Goal: Information Seeking & Learning: Learn about a topic

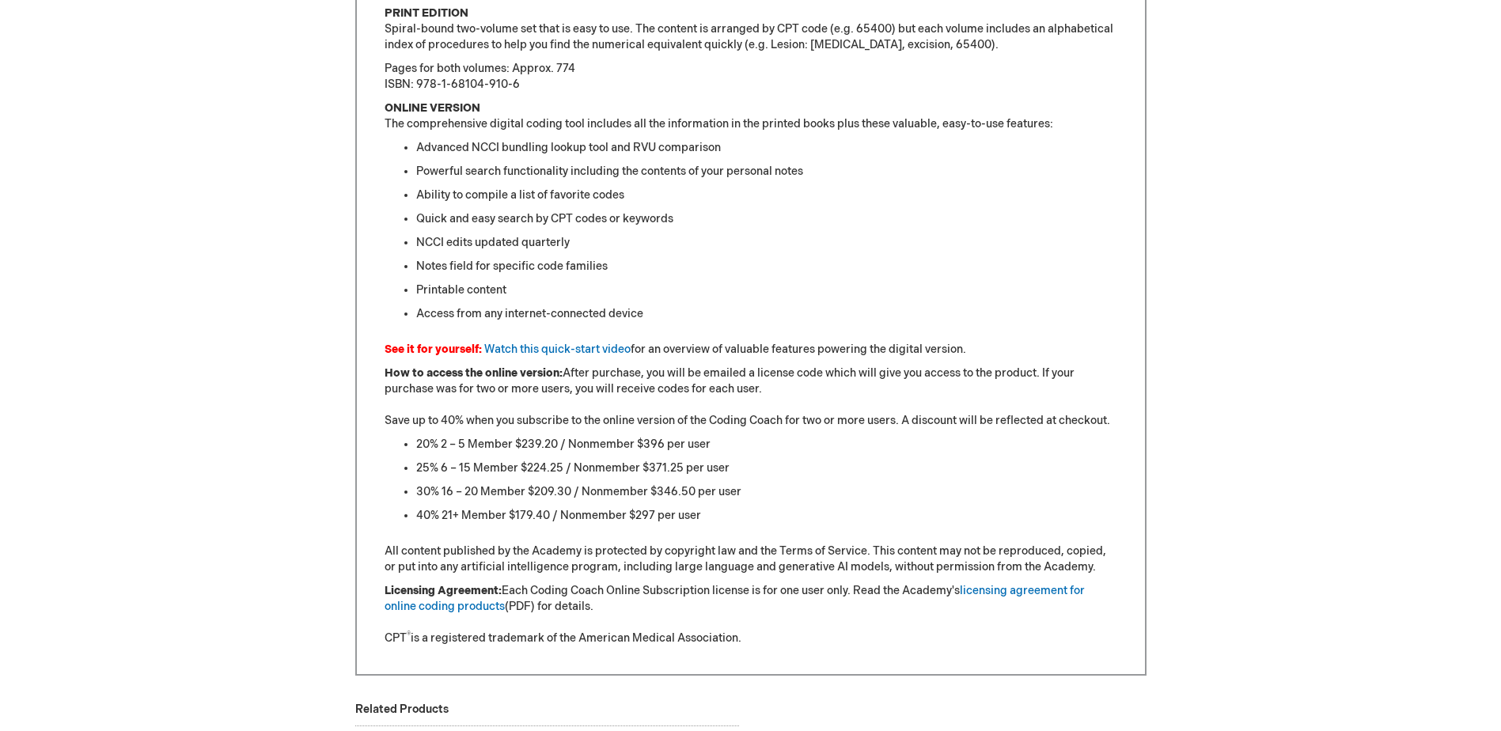
scroll to position [1187, 0]
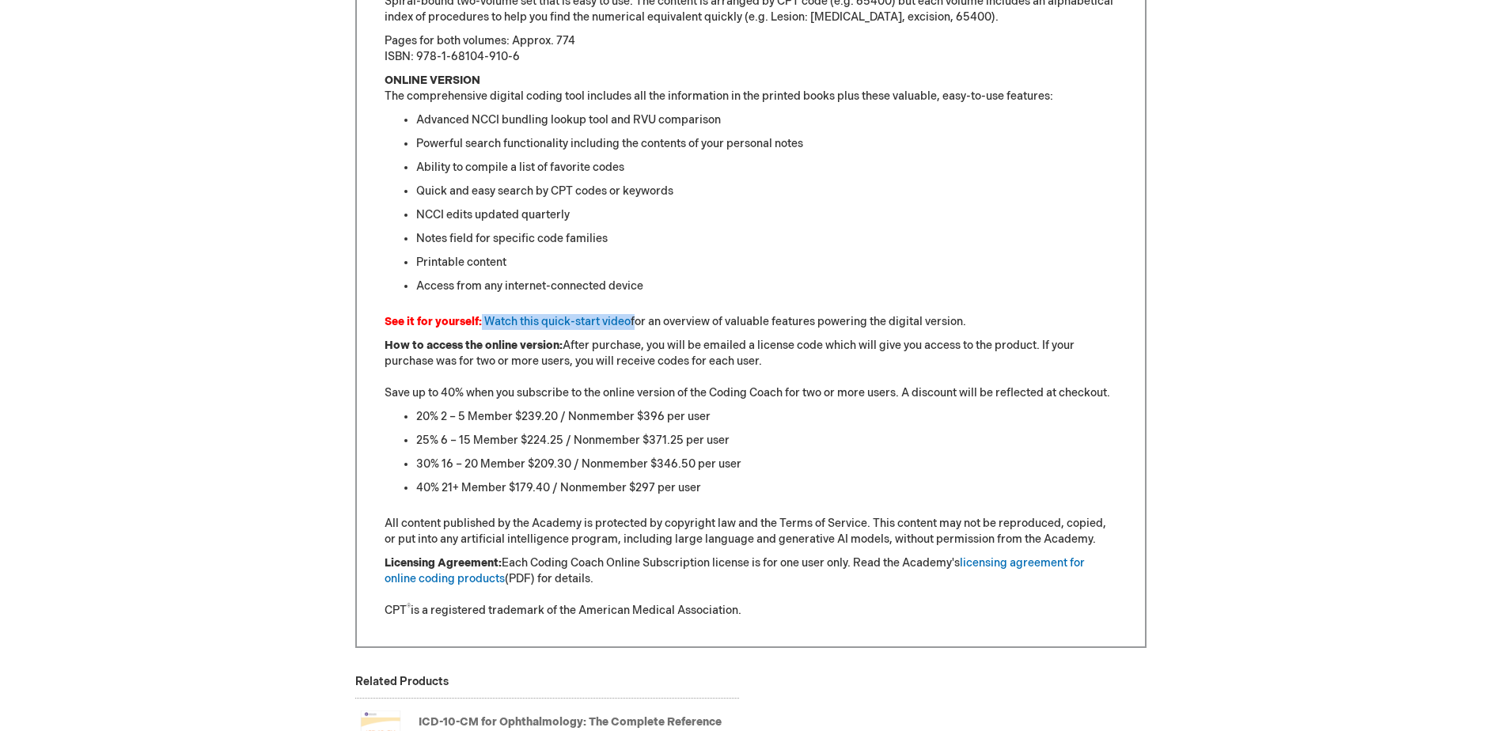
drag, startPoint x: 481, startPoint y: 317, endPoint x: 633, endPoint y: 313, distance: 152.0
click at [633, 313] on div "Confirm coding compliance and appropriately maximize reimbursement with the Aca…" at bounding box center [751, 75] width 733 height 1088
copy p "Watch this quick-start video"
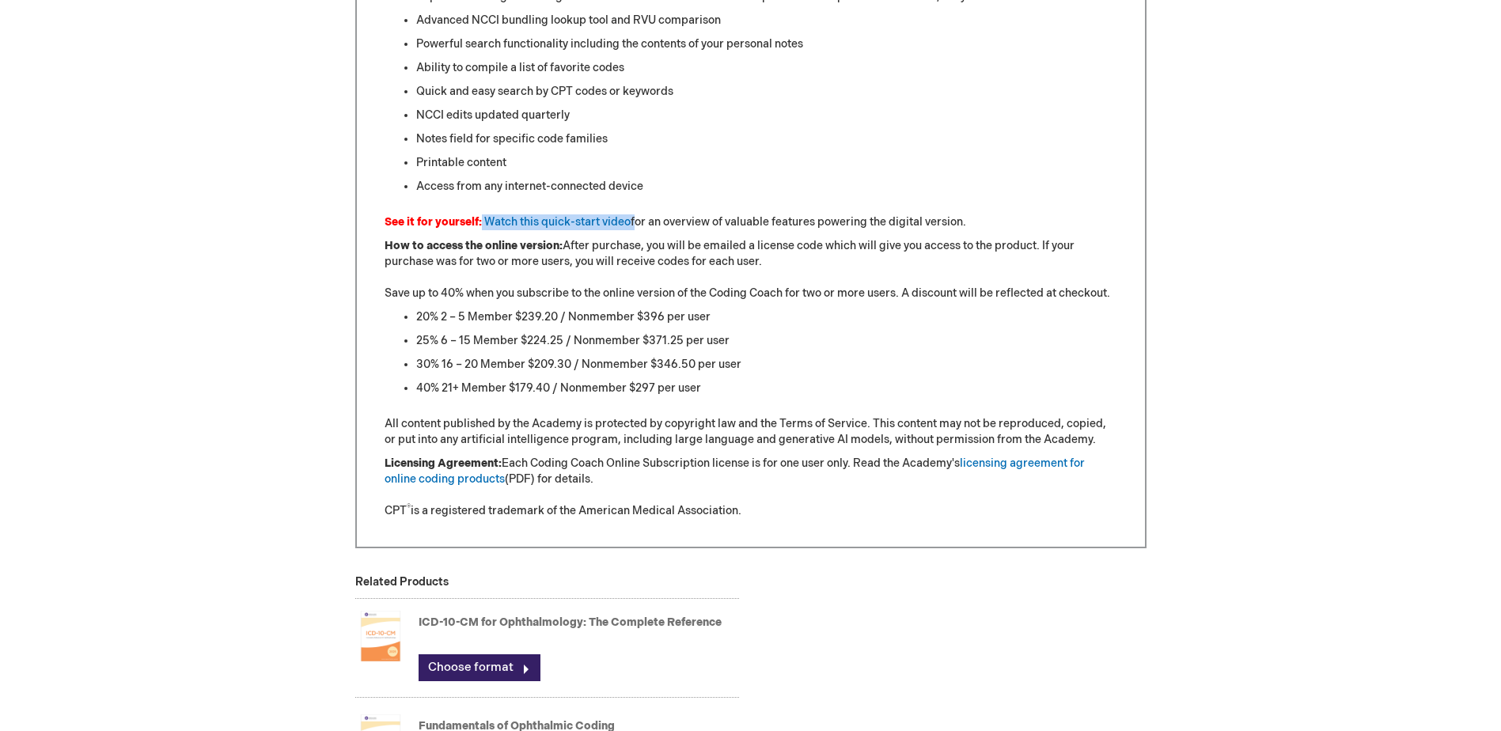
scroll to position [1266, 0]
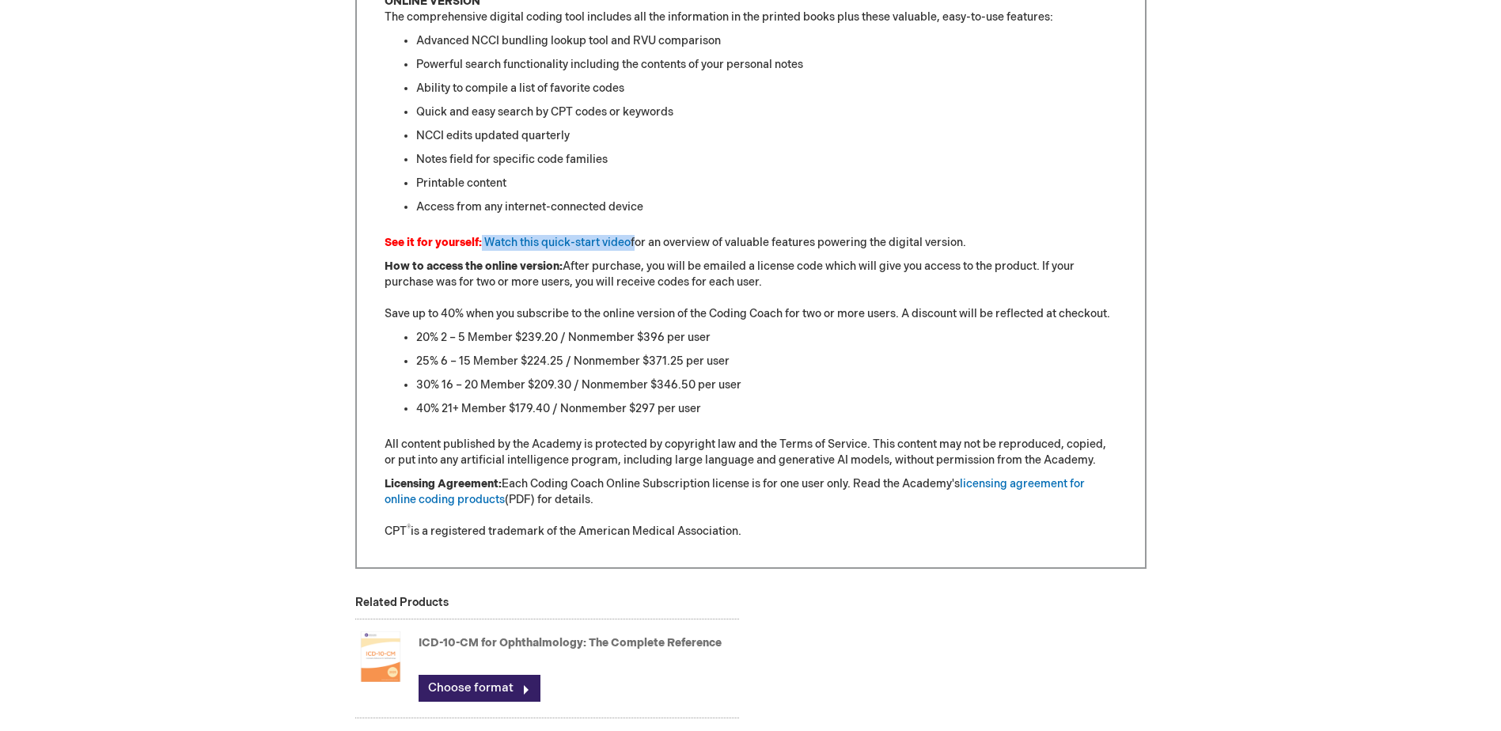
click at [560, 241] on link "Watch this quick-start video" at bounding box center [557, 242] width 146 height 13
